Goal: Find specific page/section: Find specific page/section

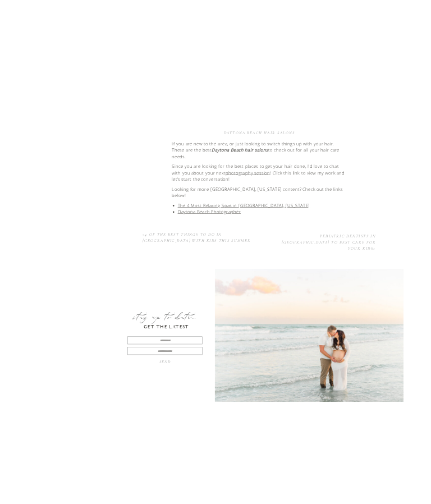
scroll to position [2373, 0]
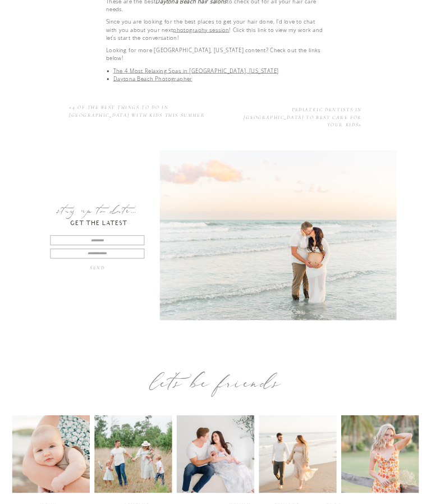
click at [288, 460] on div at bounding box center [297, 454] width 77 height 77
click at [186, 503] on div "maternity" at bounding box center [188, 505] width 33 height 7
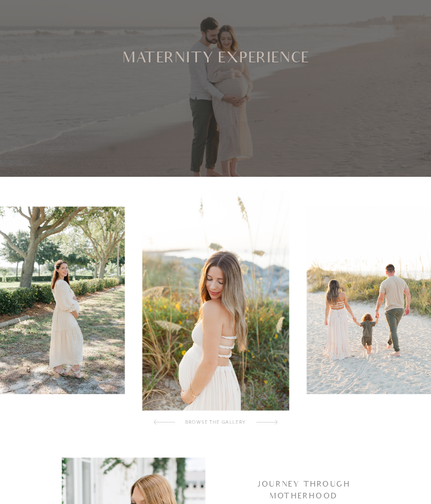
scroll to position [56, 0]
click at [270, 425] on div at bounding box center [266, 422] width 21 height 15
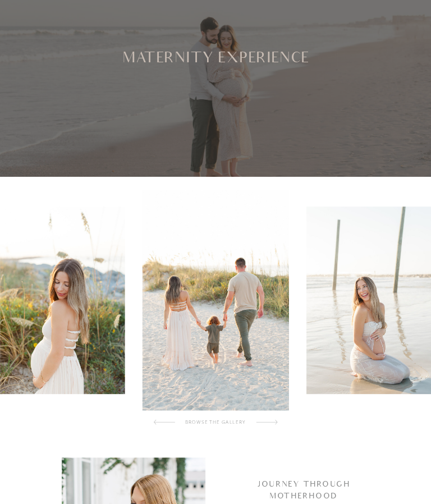
click at [273, 417] on div at bounding box center [266, 422] width 21 height 15
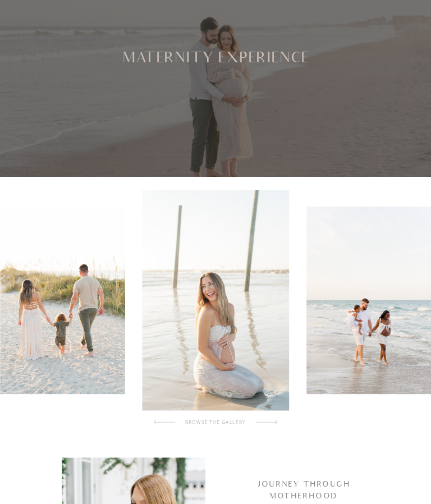
click at [272, 423] on div at bounding box center [266, 422] width 21 height 15
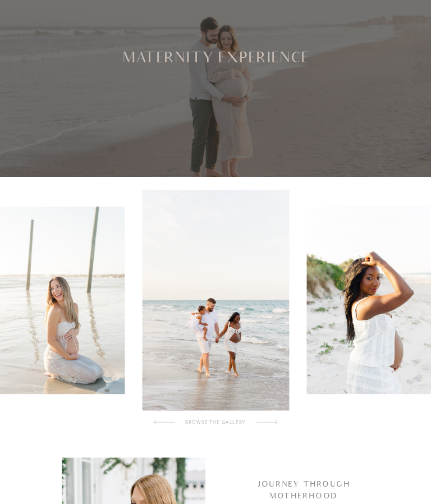
click at [276, 419] on div at bounding box center [266, 422] width 21 height 15
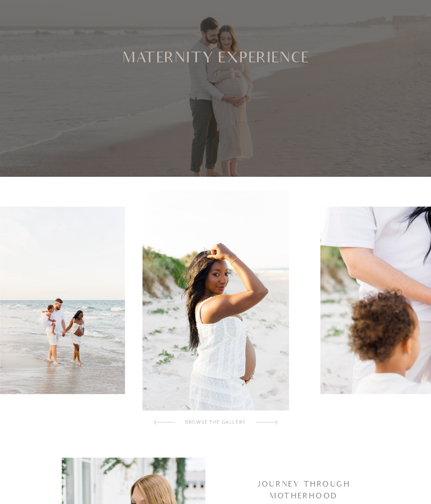
click at [275, 424] on div at bounding box center [266, 422] width 21 height 15
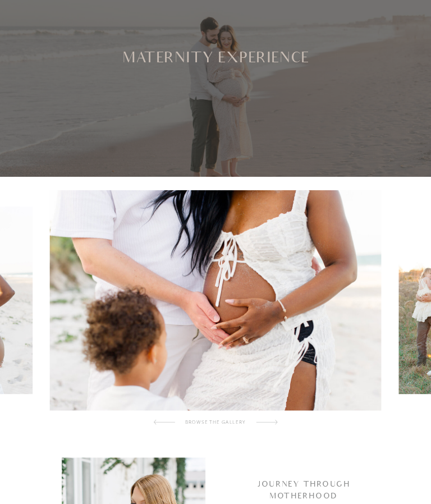
click at [273, 422] on div at bounding box center [266, 422] width 21 height 15
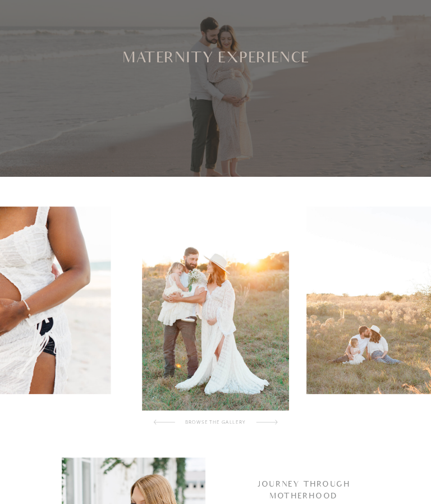
click at [268, 425] on div at bounding box center [266, 422] width 21 height 15
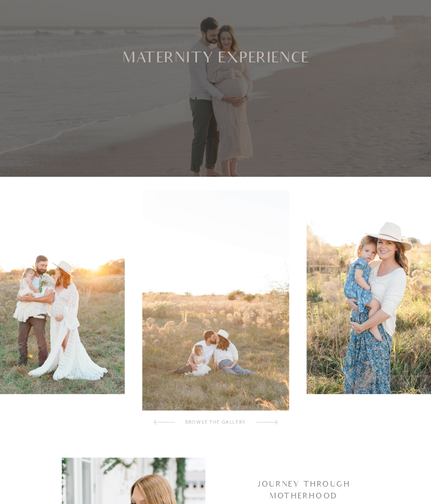
click at [274, 423] on div at bounding box center [266, 422] width 21 height 15
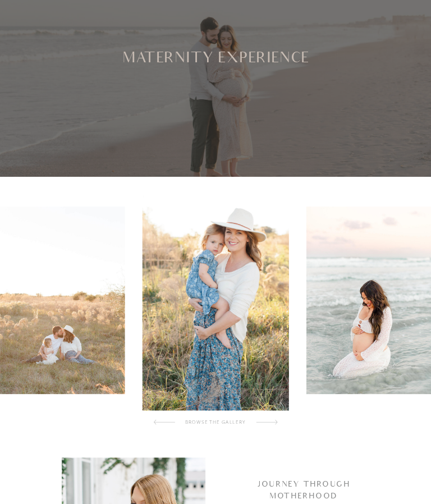
click at [272, 425] on div at bounding box center [266, 422] width 21 height 15
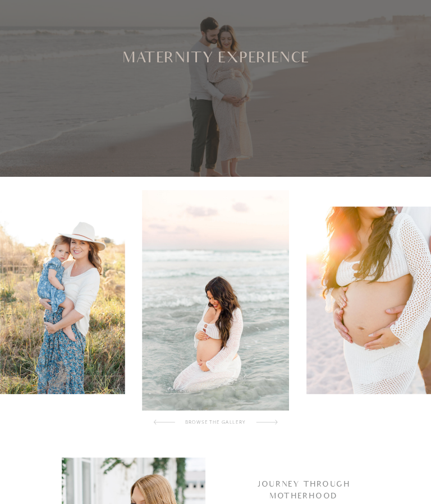
click at [276, 422] on div at bounding box center [266, 422] width 21 height 15
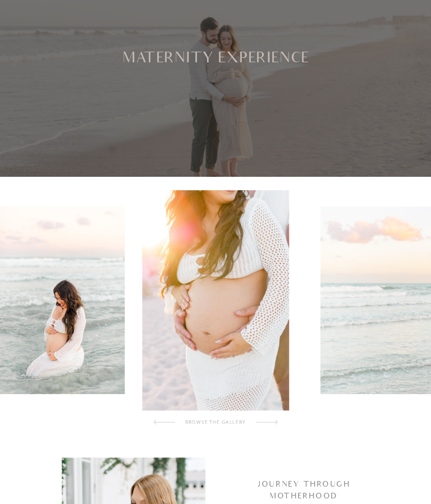
click at [276, 424] on div at bounding box center [266, 422] width 21 height 15
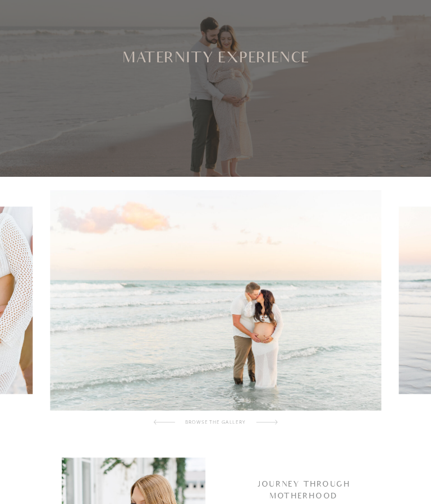
click at [277, 421] on div at bounding box center [266, 422] width 21 height 15
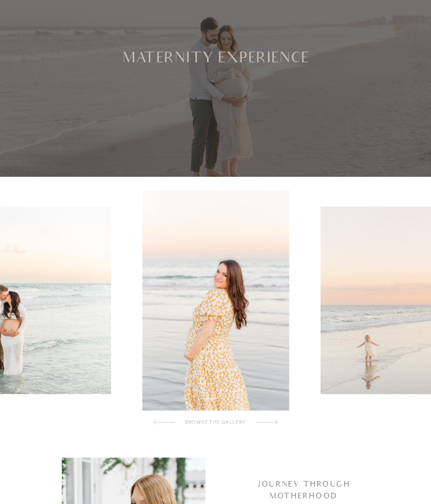
click at [276, 424] on div at bounding box center [266, 422] width 21 height 15
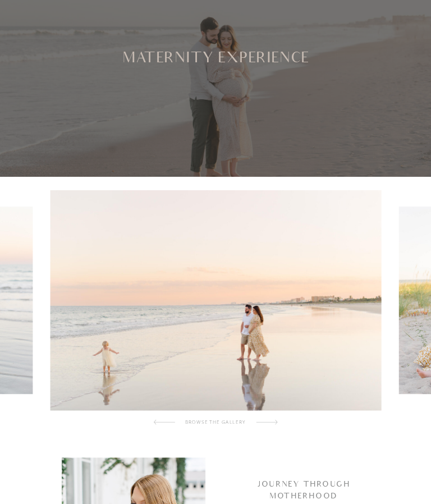
click at [274, 426] on div at bounding box center [266, 422] width 21 height 15
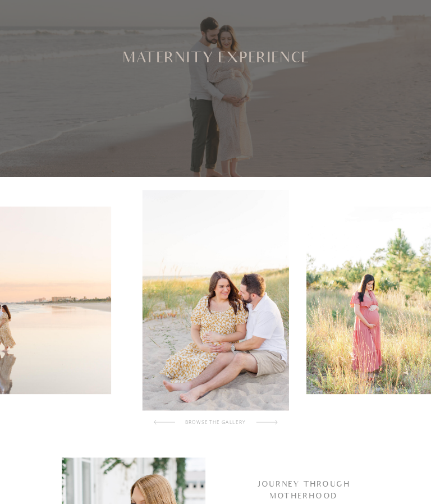
click at [272, 423] on div at bounding box center [266, 422] width 21 height 15
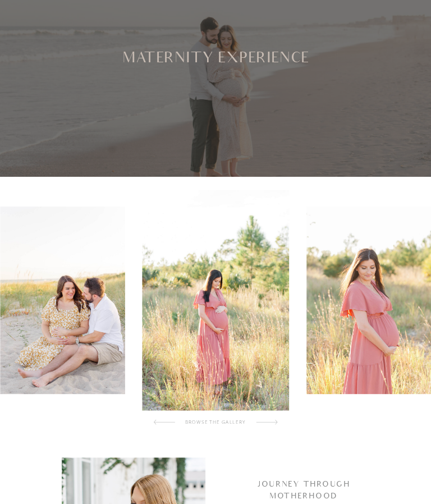
click at [275, 428] on div at bounding box center [266, 422] width 21 height 15
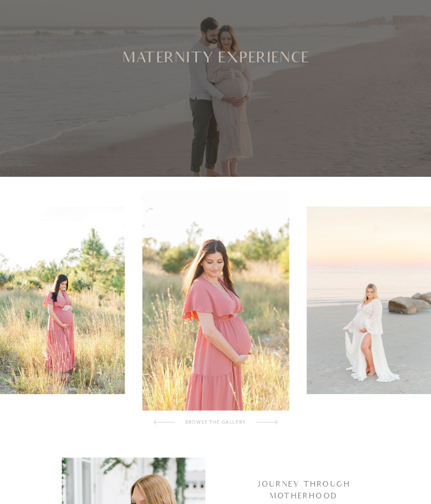
click at [276, 427] on div at bounding box center [266, 422] width 21 height 15
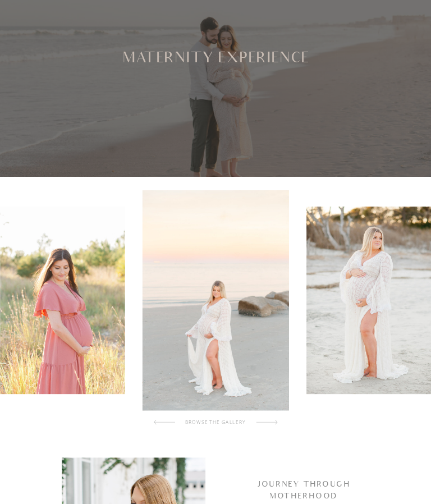
click at [276, 425] on div at bounding box center [266, 422] width 21 height 15
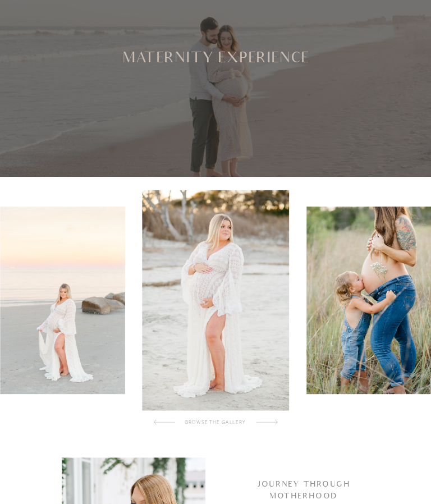
click at [276, 427] on div at bounding box center [266, 422] width 21 height 15
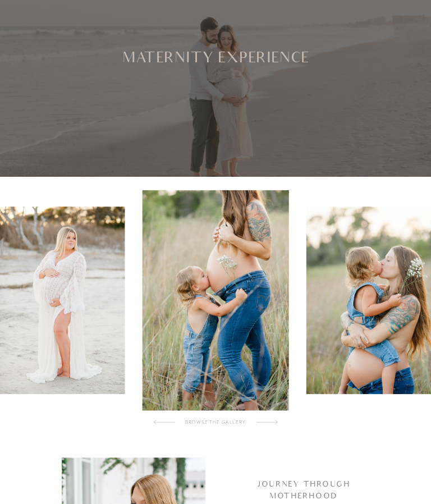
click at [276, 421] on div at bounding box center [266, 422] width 21 height 15
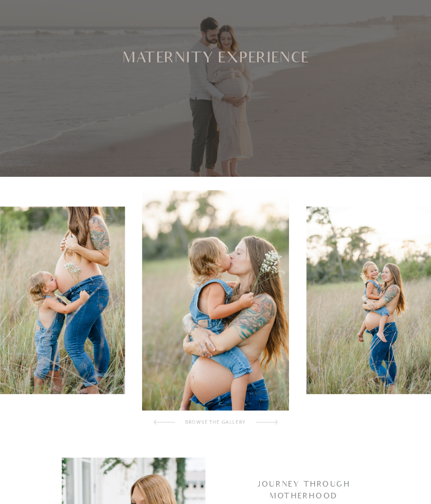
click at [274, 426] on div at bounding box center [266, 422] width 21 height 15
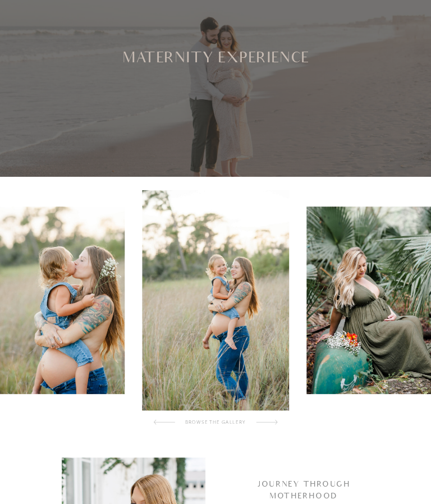
click at [275, 424] on div at bounding box center [266, 422] width 21 height 15
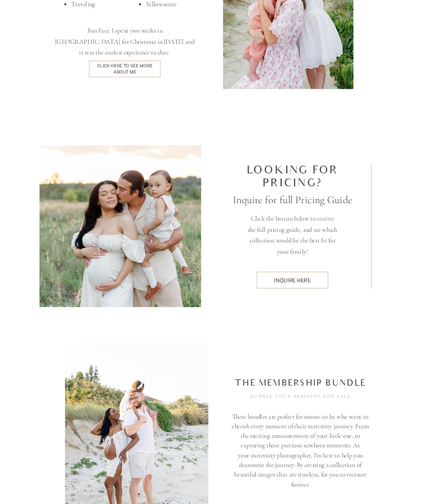
scroll to position [1762, 0]
click at [299, 282] on div "inquire here" at bounding box center [292, 281] width 64 height 7
